Goal: Information Seeking & Learning: Find specific fact

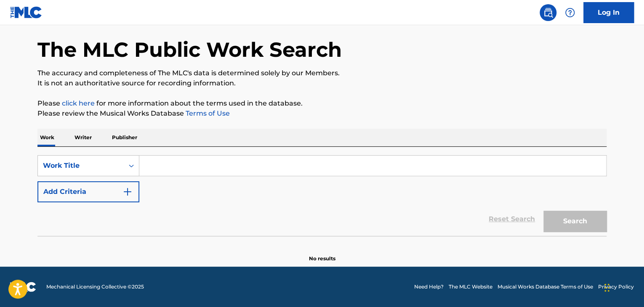
click at [303, 163] on input "Search Form" at bounding box center [372, 166] width 467 height 20
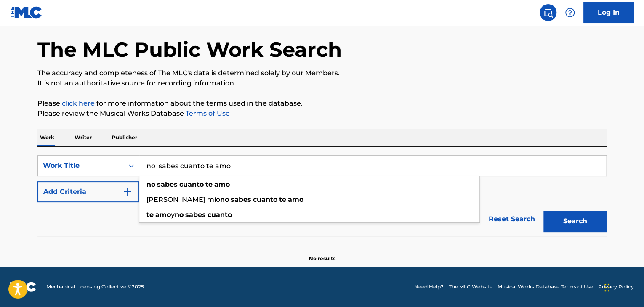
type input "no sabes cuanto te amo"
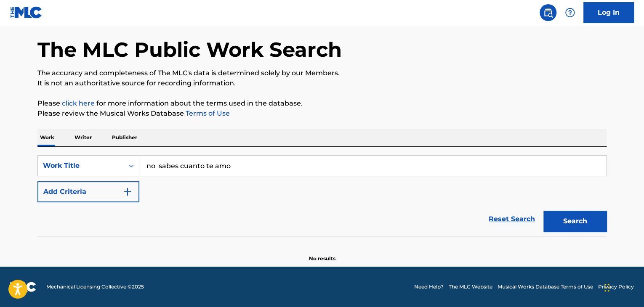
click at [374, 147] on div "SearchWithCriteria8dcedb44-ee44-4629-ba94-51579f68c347 Work Title no sabes cuan…" at bounding box center [321, 191] width 569 height 89
click at [123, 191] on img "Search Form" at bounding box center [128, 192] width 10 height 10
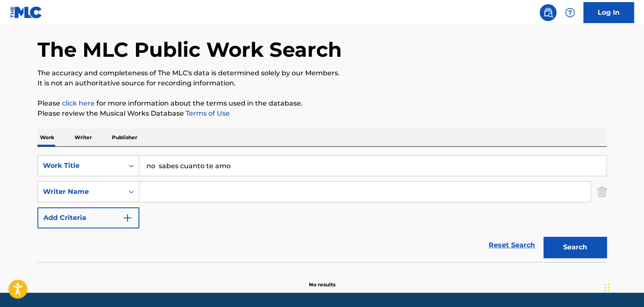
click at [155, 193] on input "Search Form" at bounding box center [364, 192] width 451 height 20
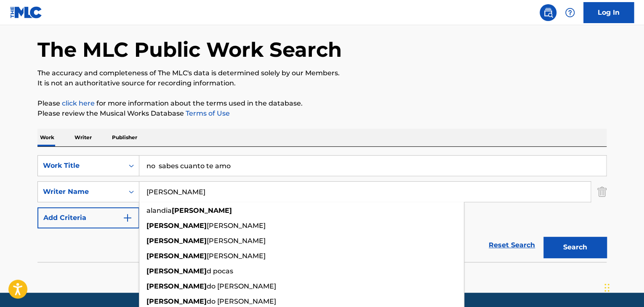
type input "[PERSON_NAME]"
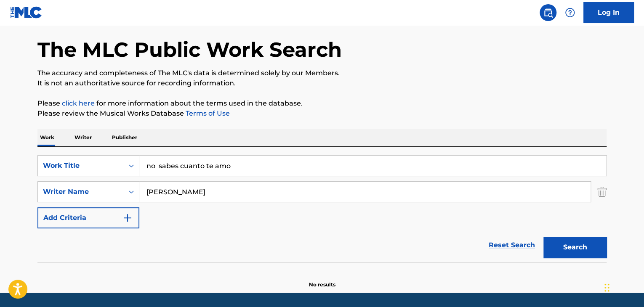
click at [597, 248] on button "Search" at bounding box center [574, 247] width 63 height 21
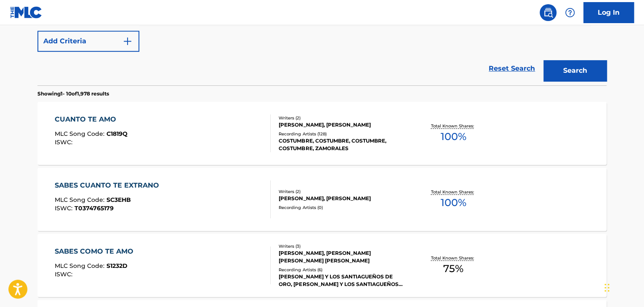
scroll to position [200, 0]
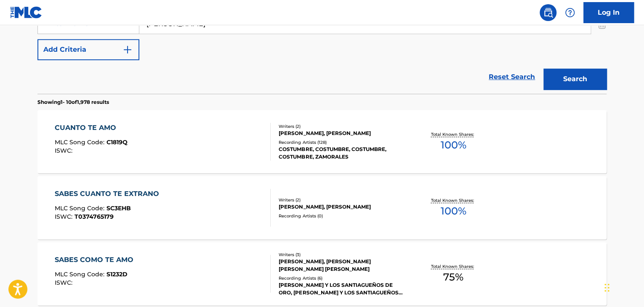
click at [89, 126] on div "CUANTO TE AMO" at bounding box center [91, 128] width 73 height 10
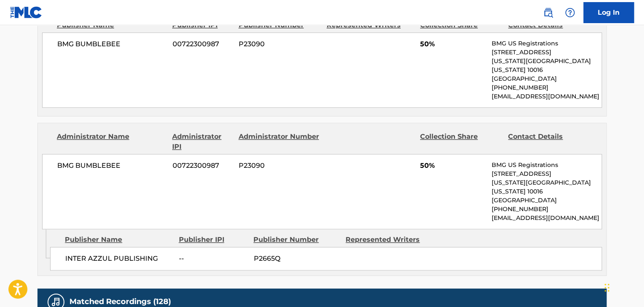
scroll to position [421, 0]
